Goal: Download file/media

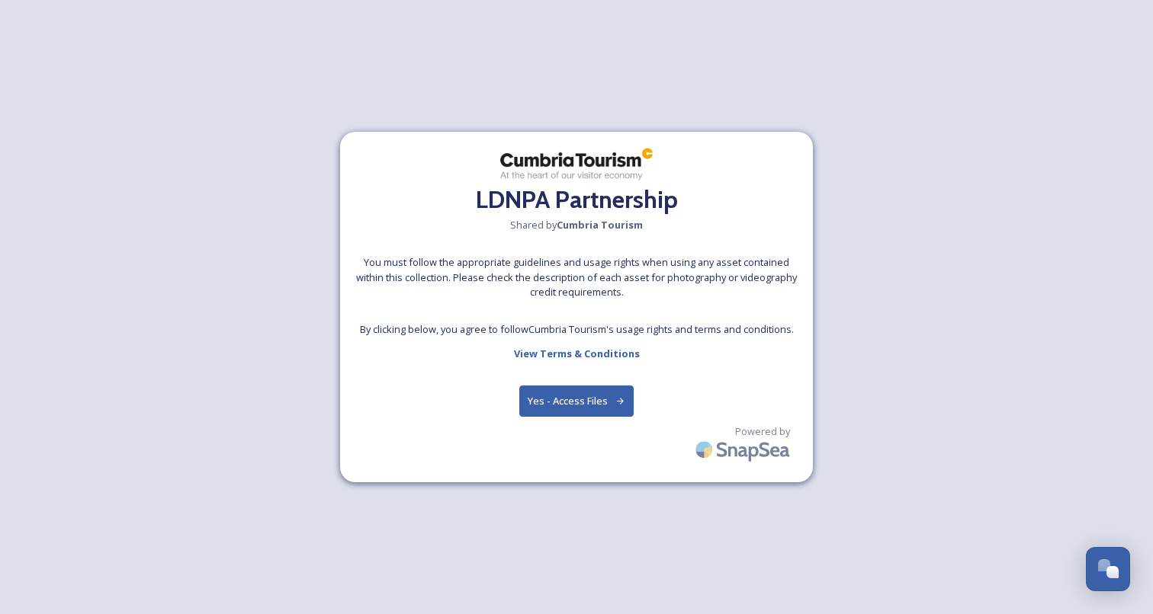
click at [573, 409] on button "Yes - Access Files" at bounding box center [576, 401] width 114 height 31
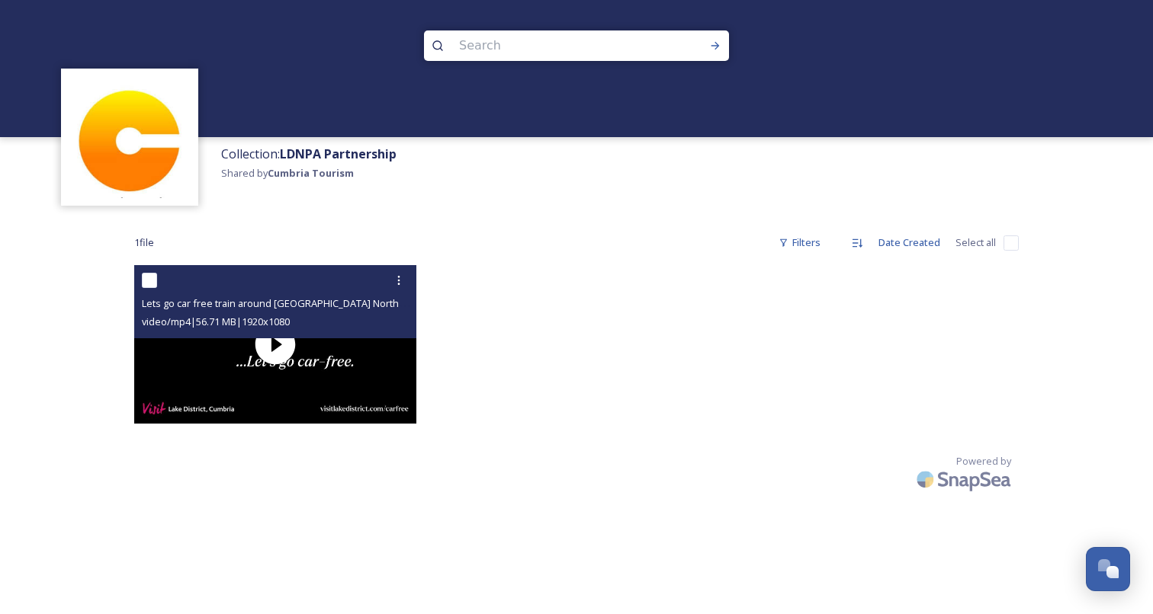
click at [145, 280] on input "checkbox" at bounding box center [149, 280] width 15 height 15
checkbox input "true"
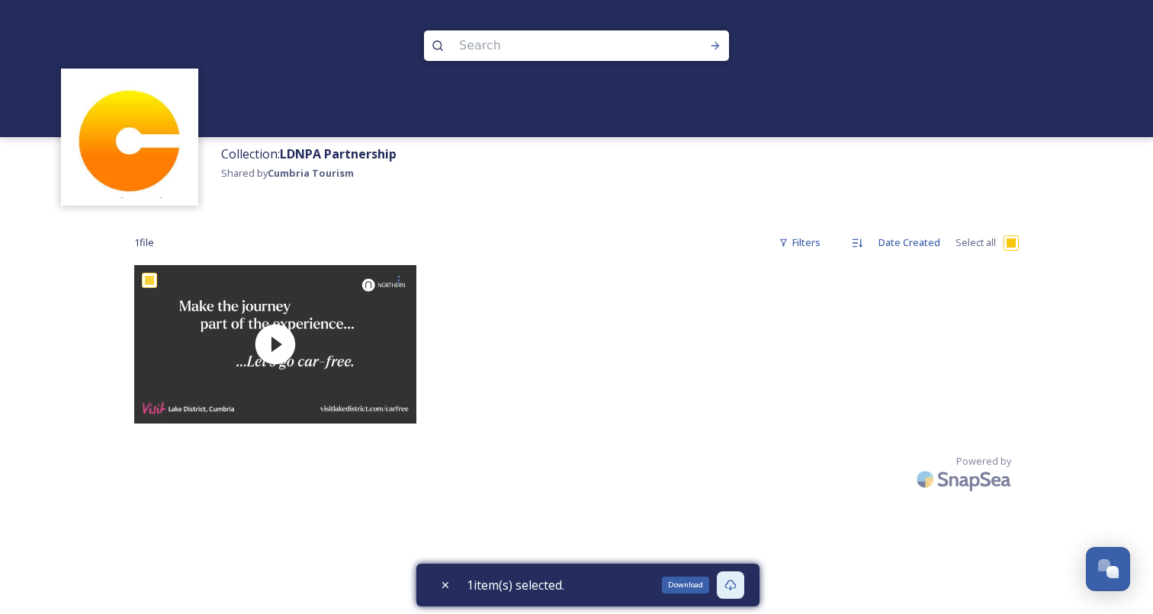
click at [742, 578] on div "Download" at bounding box center [730, 585] width 27 height 27
click at [743, 582] on div "Download" at bounding box center [730, 585] width 27 height 27
click at [732, 581] on icon at bounding box center [730, 585] width 12 height 12
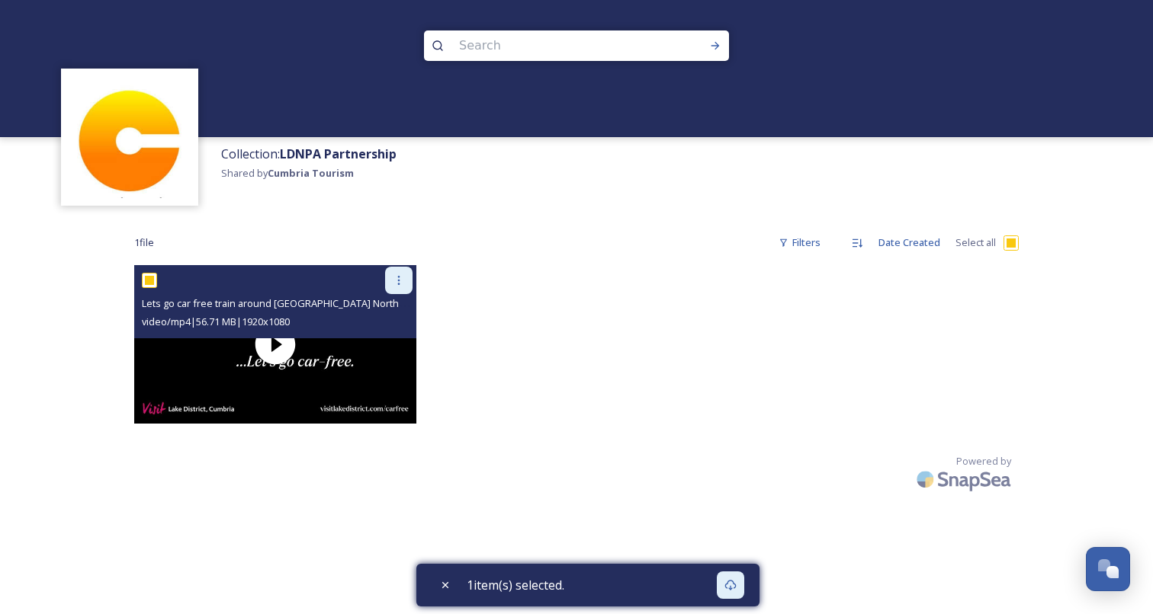
click at [399, 274] on icon at bounding box center [399, 280] width 12 height 12
click at [393, 345] on span "Download" at bounding box center [381, 343] width 47 height 14
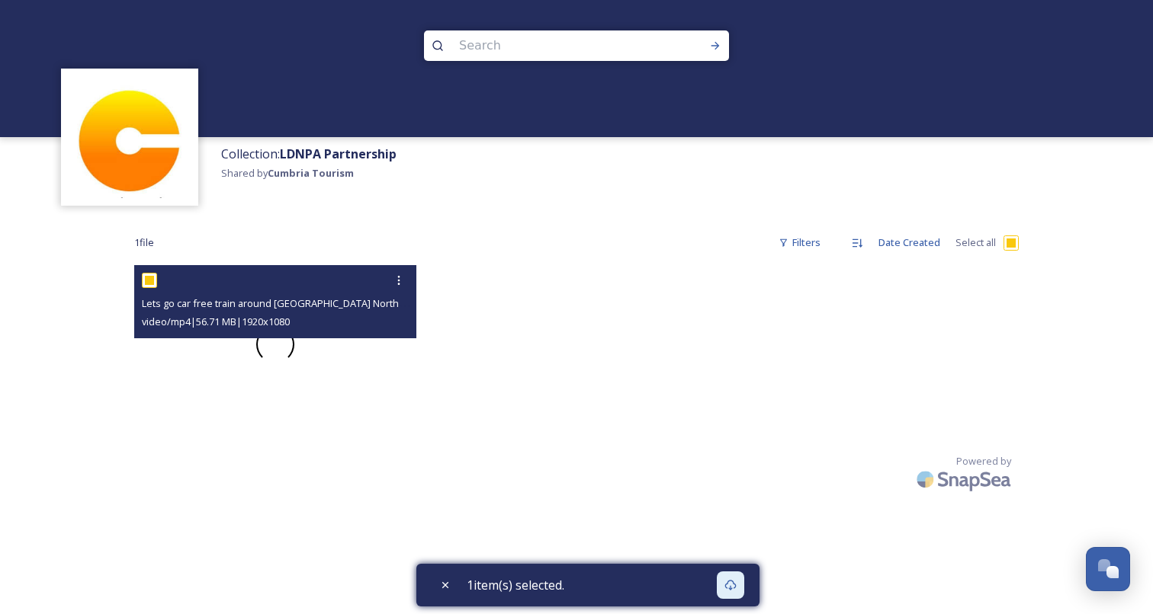
click at [344, 342] on div at bounding box center [275, 344] width 282 height 159
